Goal: Transaction & Acquisition: Purchase product/service

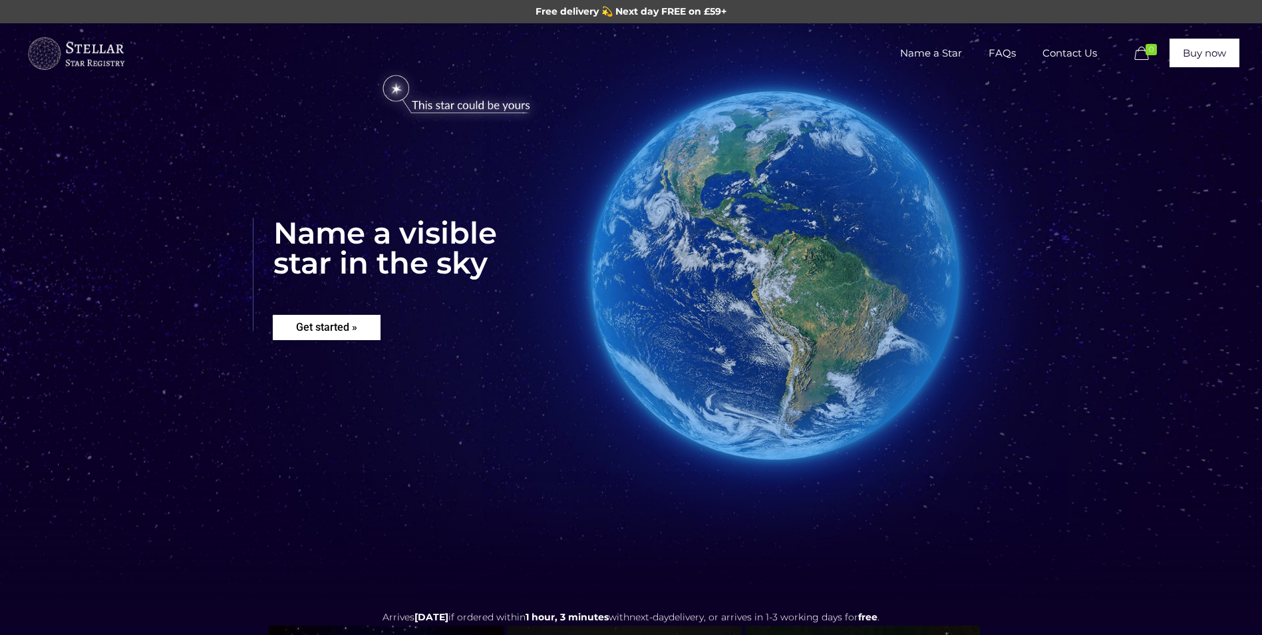
click at [355, 334] on rs-layer "Get started »" at bounding box center [327, 327] width 108 height 25
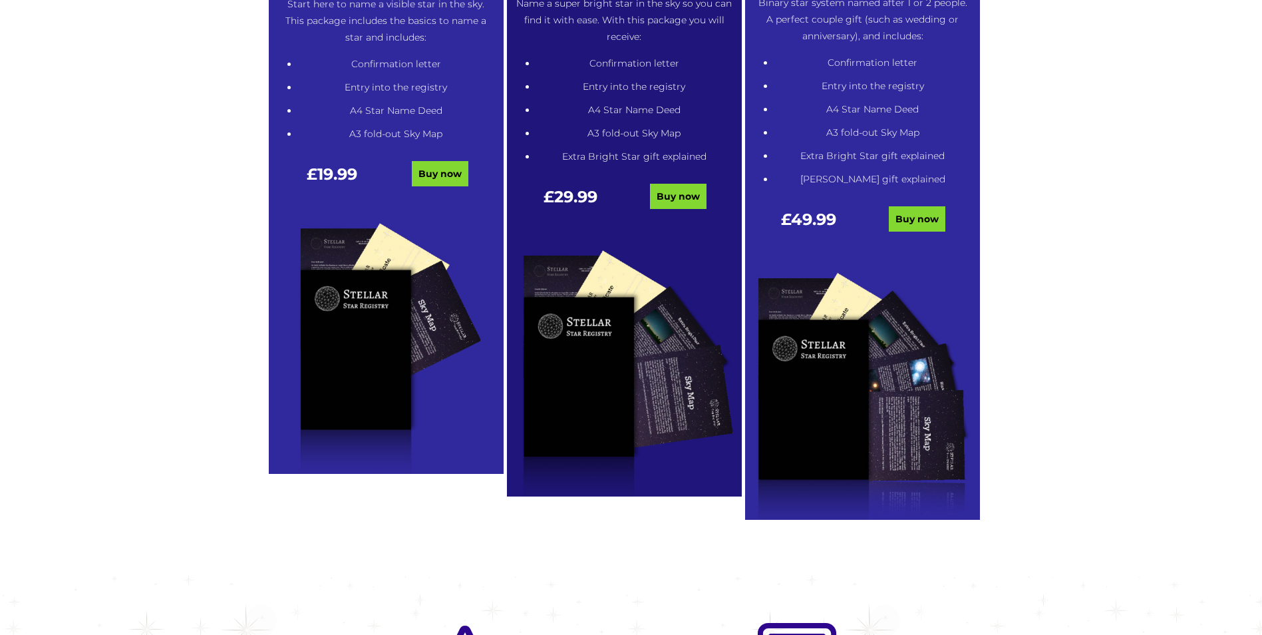
scroll to position [808, 0]
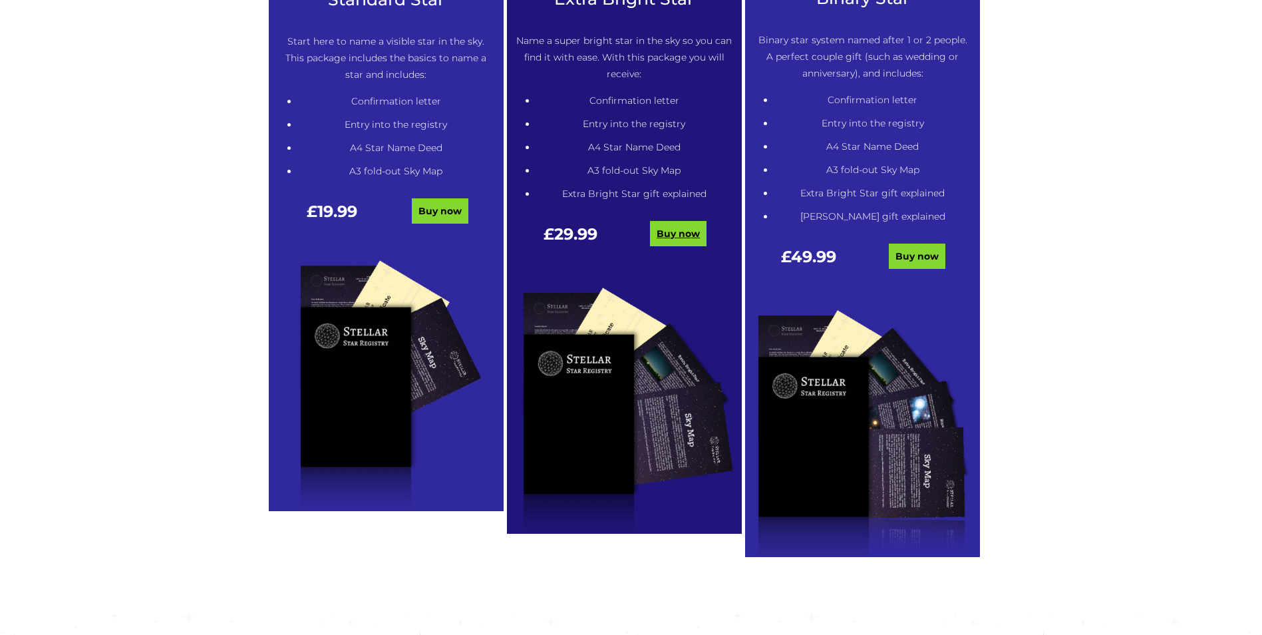
click at [677, 226] on link "Buy now" at bounding box center [678, 233] width 57 height 25
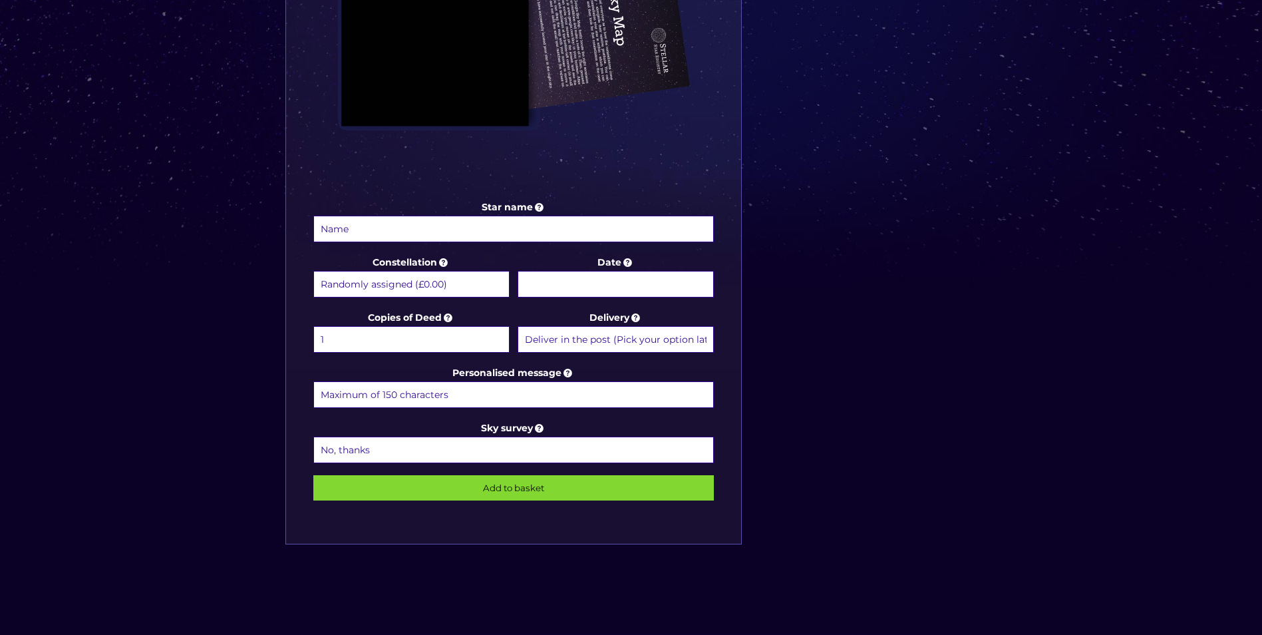
scroll to position [532, 0]
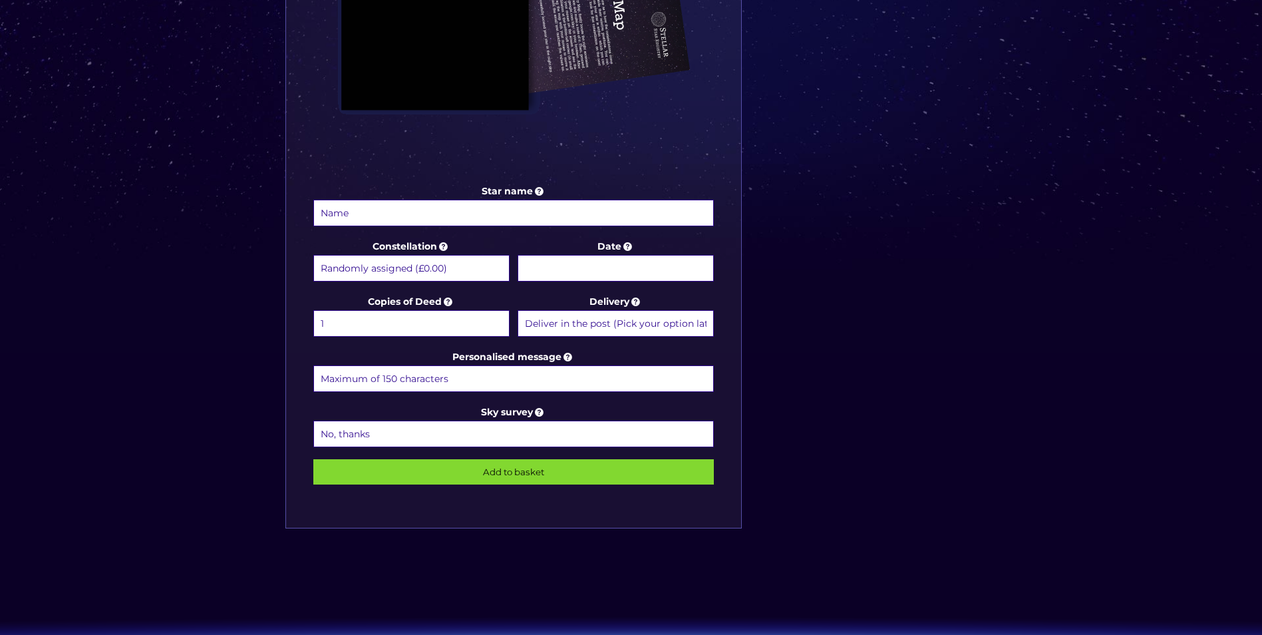
click at [444, 216] on input "Star name" at bounding box center [513, 213] width 401 height 27
type input "Stafan"
click at [446, 277] on select "Randomly assigned (£0.00) Aquarius - 20 Jan - 18 Feb (+£9.99) Aries - 21 Mar - …" at bounding box center [411, 268] width 196 height 27
click at [182, 499] on div "Choose a package Standard Star | Extra Bright Star | Binary Star Star name Staf…" at bounding box center [631, 81] width 1262 height 1180
click at [609, 280] on body "Free delivery 💫 Next day FREE on £59+ Name a Star FAQs Contact Us 0 Buy now Cho…" at bounding box center [631, 237] width 1262 height 1539
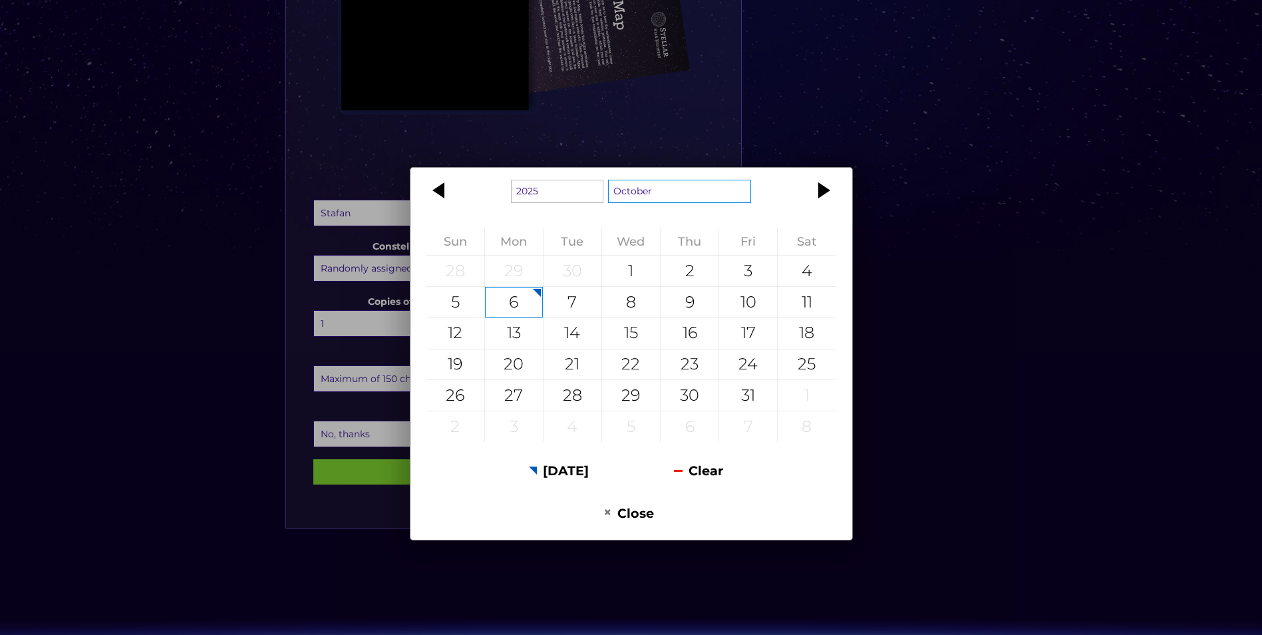
click at [641, 197] on select "January February March April May June July August September October November De…" at bounding box center [680, 191] width 144 height 23
click at [808, 370] on div "23" at bounding box center [807, 364] width 58 height 31
type input "23 August 2025"
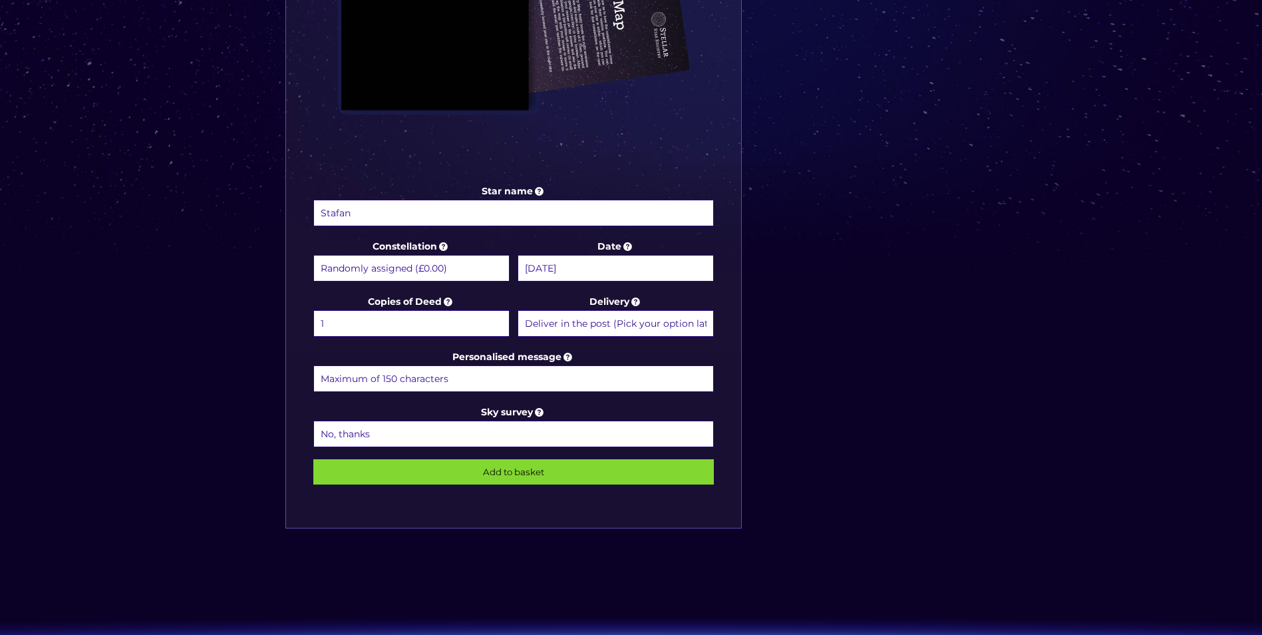
click at [598, 321] on select "Deliver in the post (Pick your option later) Deliver in the post and by Email (…" at bounding box center [616, 323] width 196 height 27
click at [518, 310] on select "Deliver in the post (Pick your option later) Deliver in the post and by Email (…" at bounding box center [616, 323] width 196 height 27
click at [374, 437] on select "No, thanks 1 (+£6.99) 2 (+£11.99) 3 (+£16.99) 4 (+£21.99) 5 (+£26.99) 6 (+£31.9…" at bounding box center [513, 433] width 401 height 27
click at [466, 471] on input "Add to basket" at bounding box center [513, 471] width 401 height 25
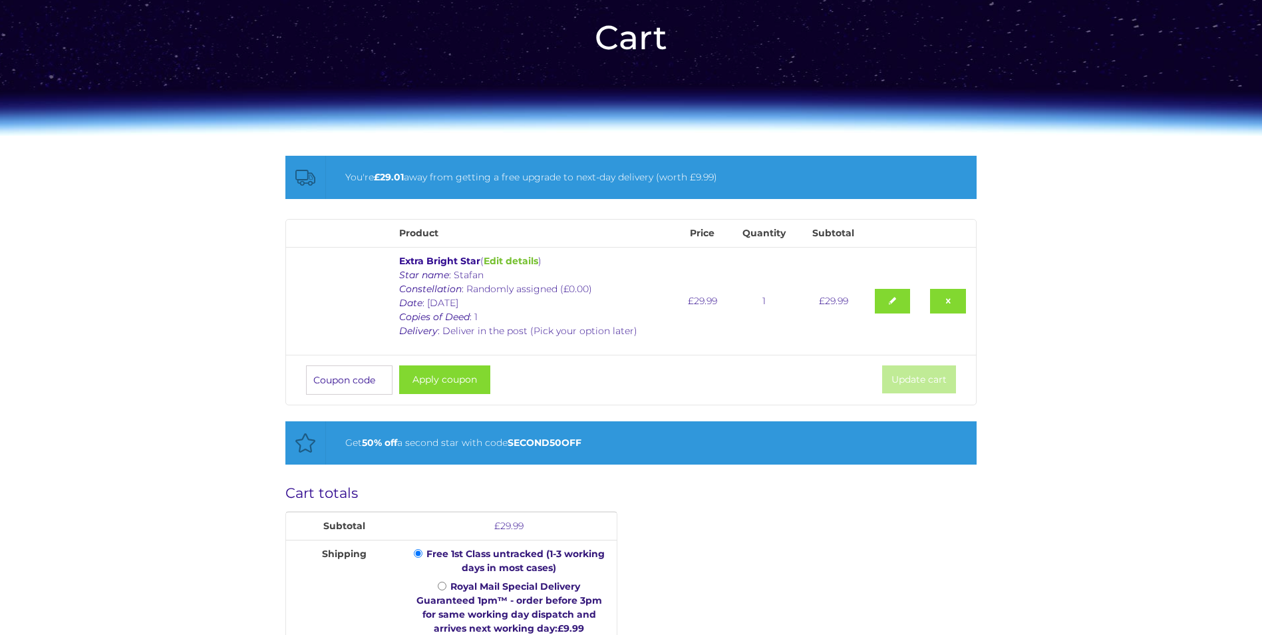
scroll to position [67, 0]
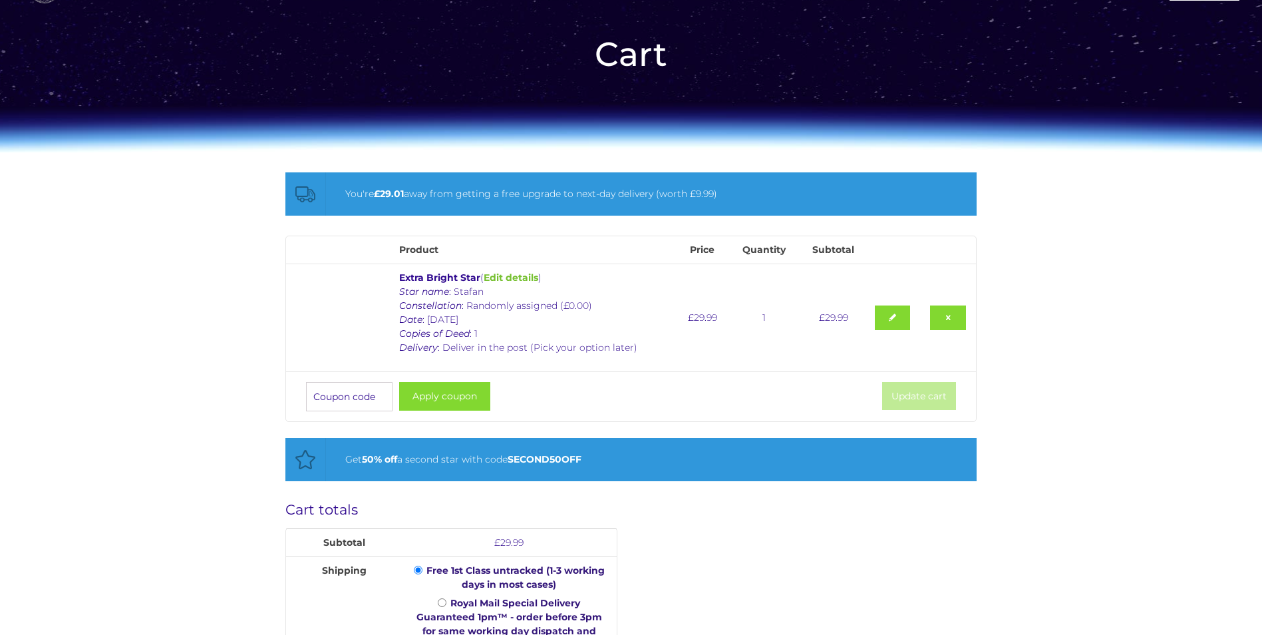
click at [326, 402] on input "Coupon:" at bounding box center [349, 396] width 86 height 29
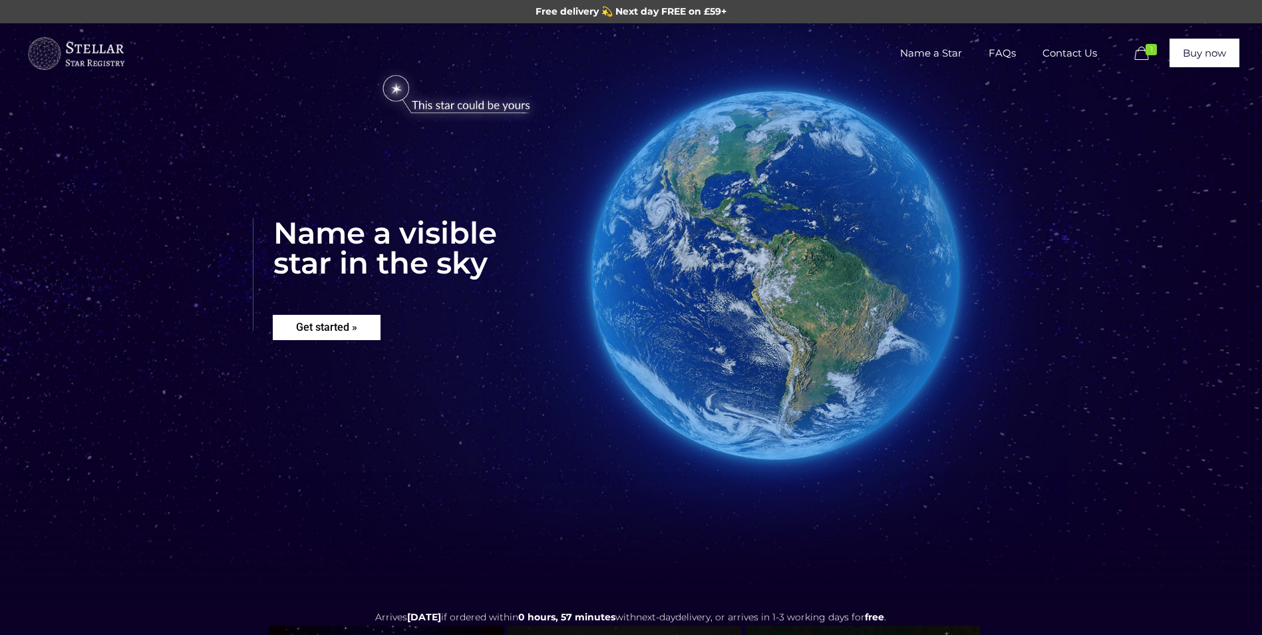
click at [323, 331] on rs-layer "Get started »" at bounding box center [327, 327] width 108 height 25
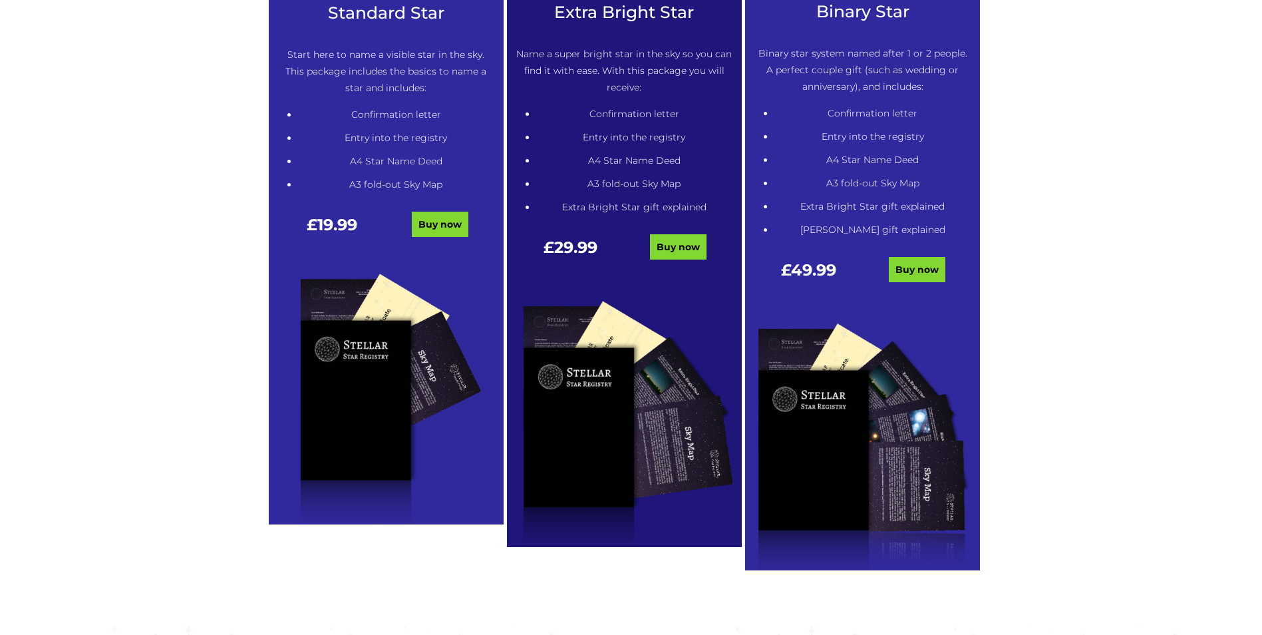
scroll to position [808, 0]
